Goal: Information Seeking & Learning: Find specific page/section

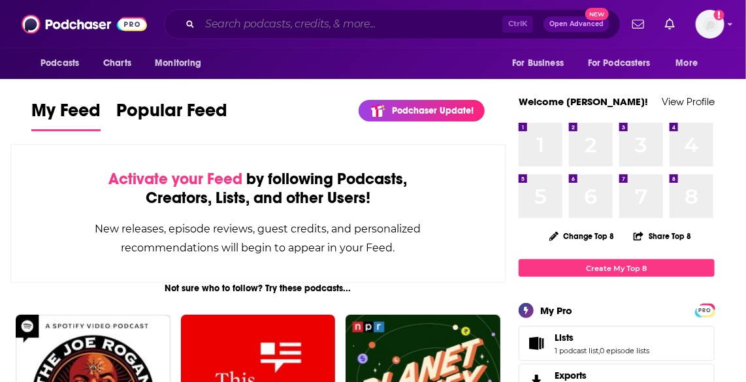
click at [333, 31] on input "Search podcasts, credits, & more..." at bounding box center [351, 24] width 302 height 21
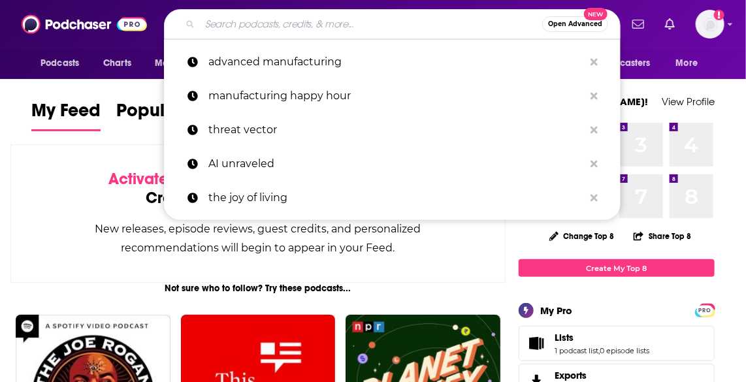
paste input "Simplify Payments Podcast"
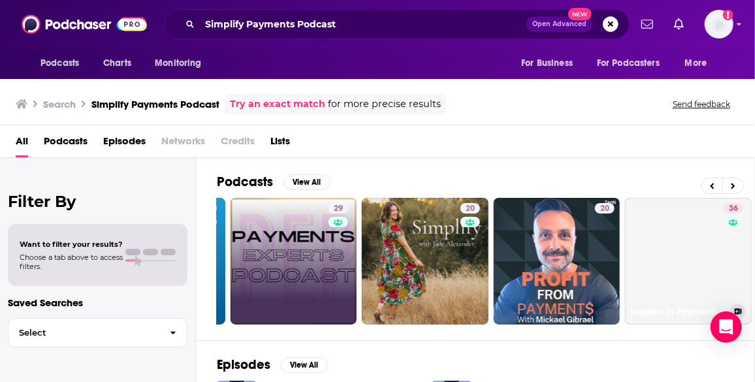
scroll to position [0, 427]
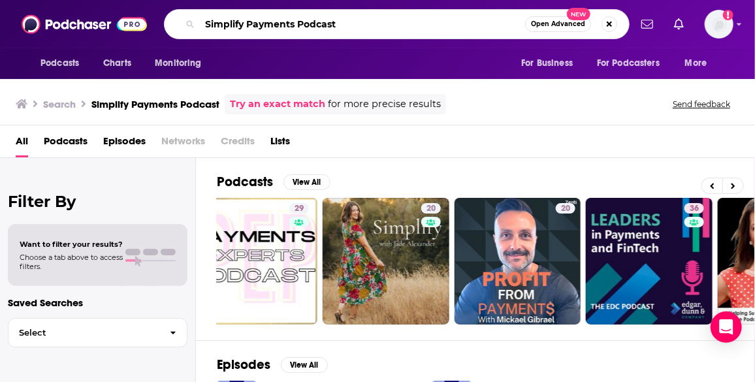
drag, startPoint x: 343, startPoint y: 19, endPoint x: 208, endPoint y: 26, distance: 135.4
click at [208, 26] on input "Simplify Payments Podcast" at bounding box center [362, 24] width 325 height 21
type input "S"
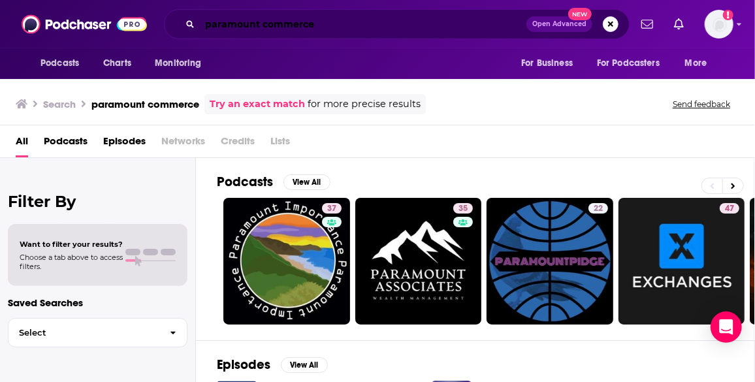
click at [203, 19] on input "paramount commerce" at bounding box center [363, 24] width 327 height 21
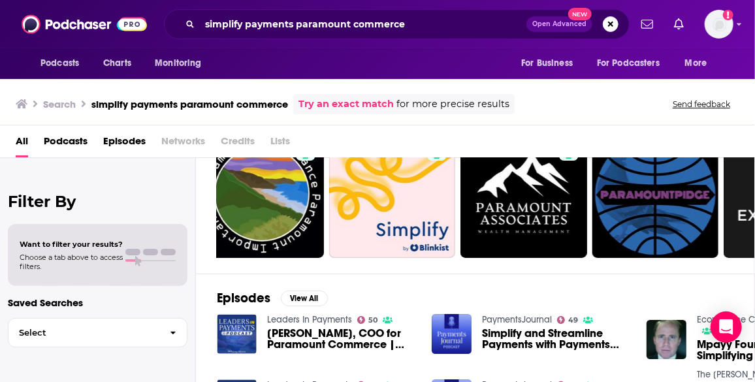
scroll to position [66, 0]
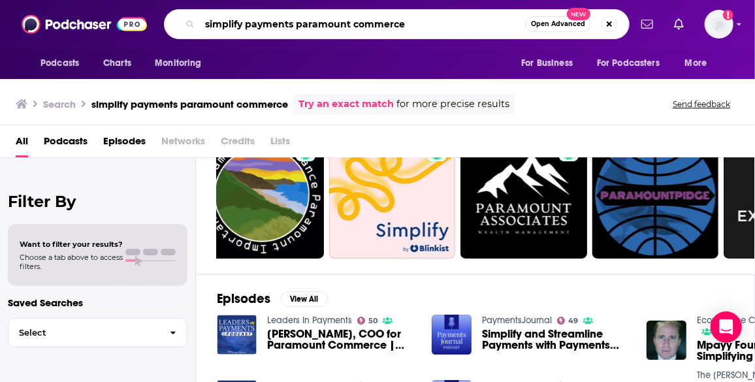
drag, startPoint x: 428, startPoint y: 15, endPoint x: 311, endPoint y: 20, distance: 117.0
click at [311, 20] on input "simplify payments paramount commerce" at bounding box center [362, 24] width 325 height 21
type input "simplify payments"
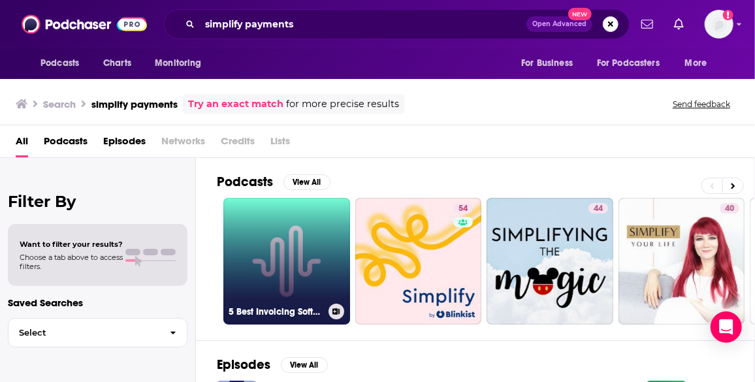
click at [300, 235] on link "5 Best Invoicing Software for Contractors to Simplify Payments" at bounding box center [286, 261] width 127 height 127
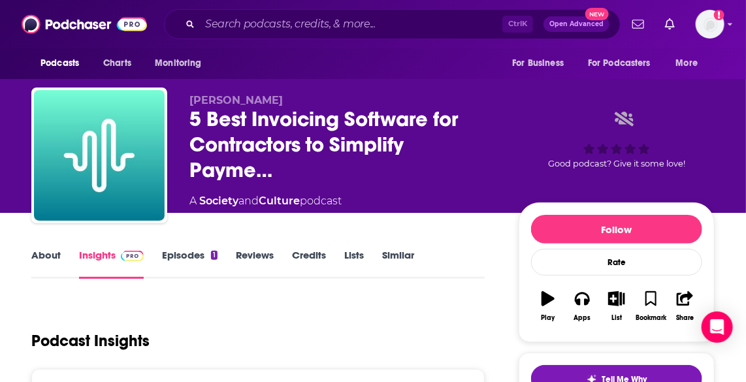
scroll to position [99, 0]
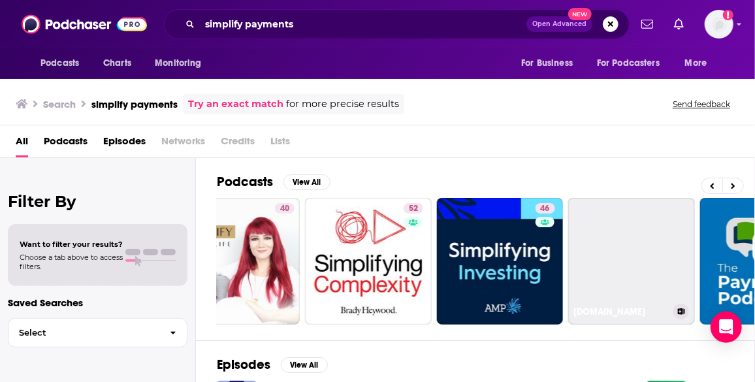
scroll to position [0, 452]
